Goal: Task Accomplishment & Management: Manage account settings

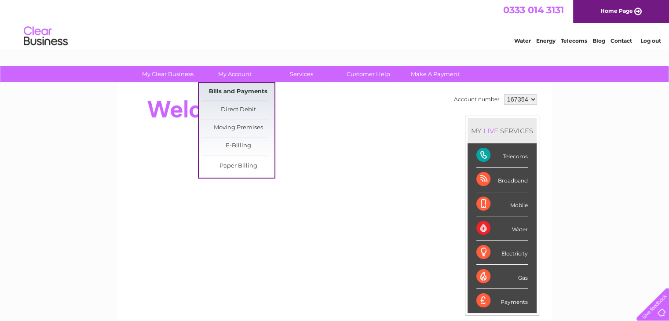
click at [226, 90] on link "Bills and Payments" at bounding box center [238, 92] width 73 height 18
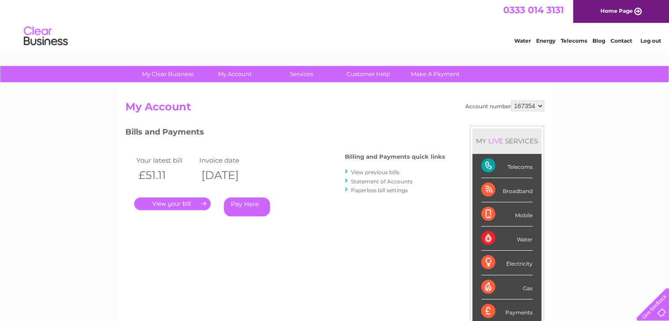
click at [174, 203] on link "." at bounding box center [172, 203] width 77 height 13
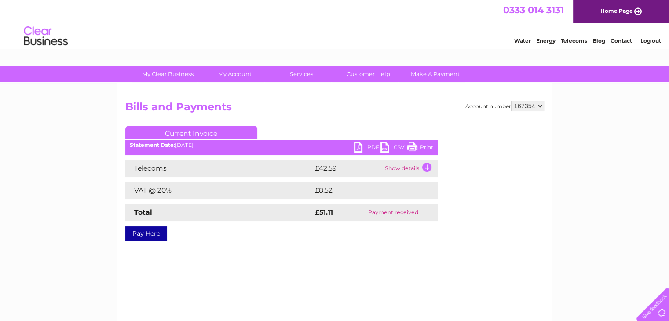
click at [427, 167] on td "Show details" at bounding box center [410, 169] width 55 height 18
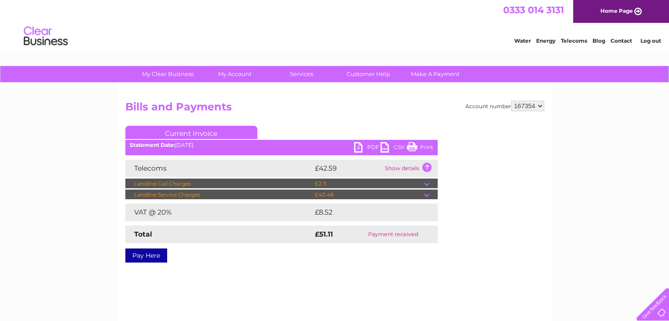
click at [411, 146] on link "Print" at bounding box center [420, 148] width 26 height 13
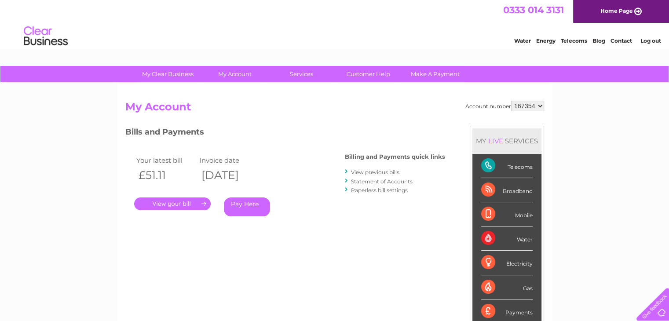
click at [363, 171] on link "View previous bills" at bounding box center [375, 172] width 48 height 7
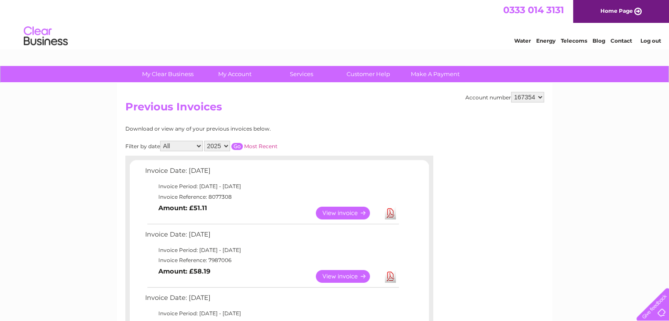
click at [390, 277] on link "Download" at bounding box center [390, 276] width 11 height 13
